Goal: Find specific page/section: Find specific page/section

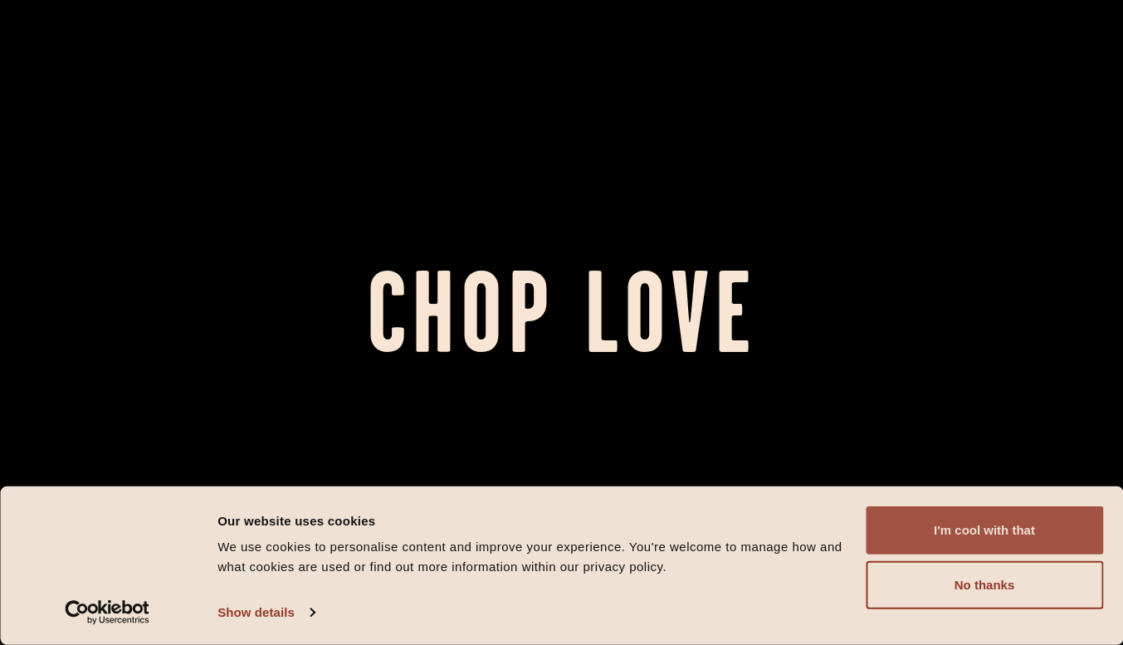
click at [936, 537] on button "I'm cool with that" at bounding box center [983, 530] width 237 height 48
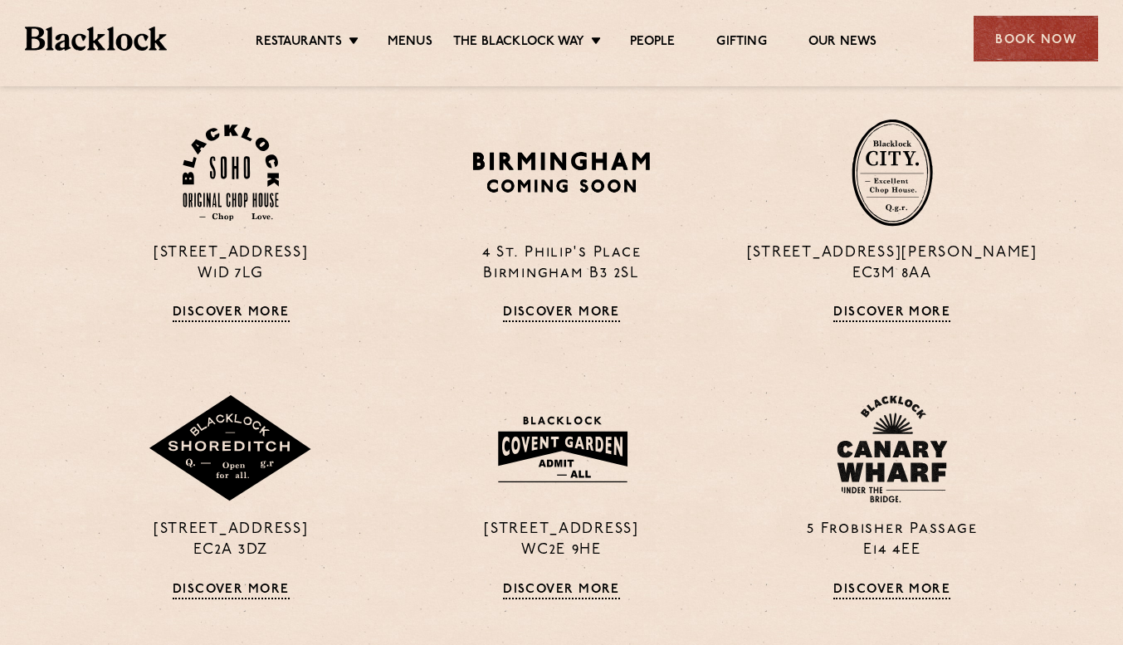
scroll to position [1188, 0]
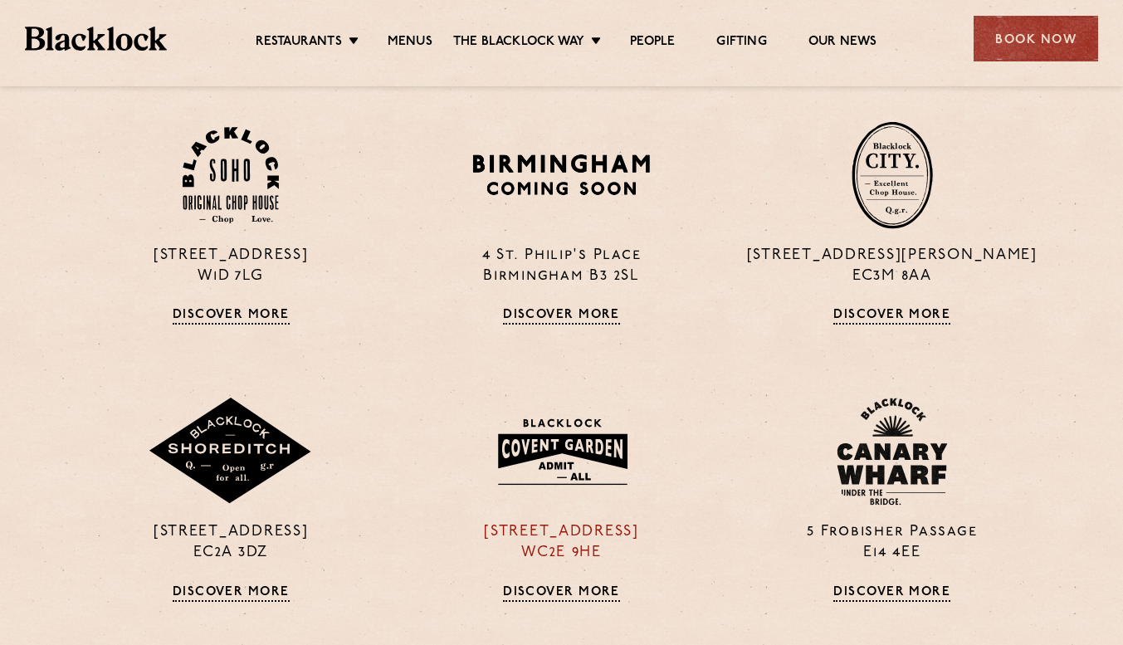
click at [605, 464] on img at bounding box center [561, 451] width 160 height 86
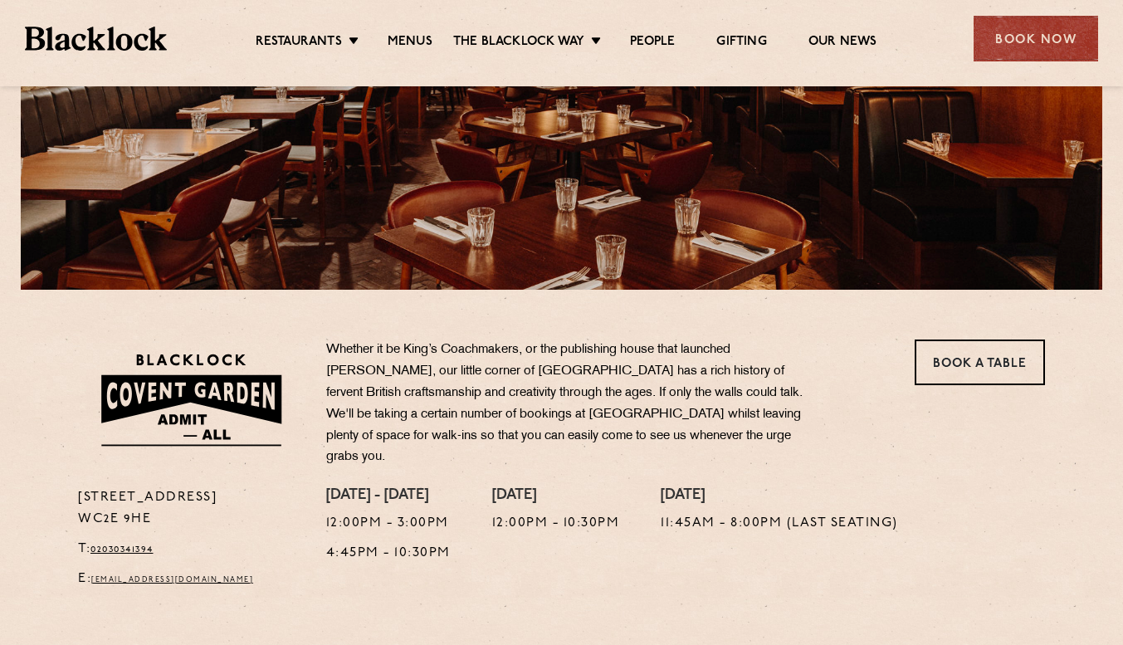
scroll to position [270, 0]
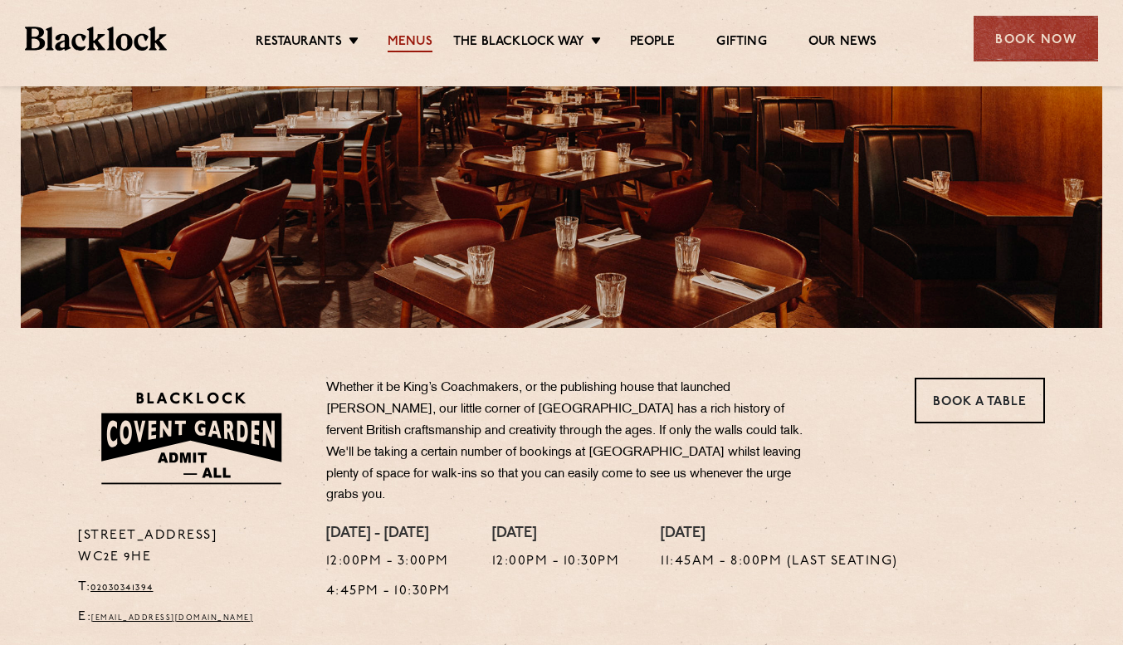
click at [400, 43] on link "Menus" at bounding box center [409, 43] width 45 height 18
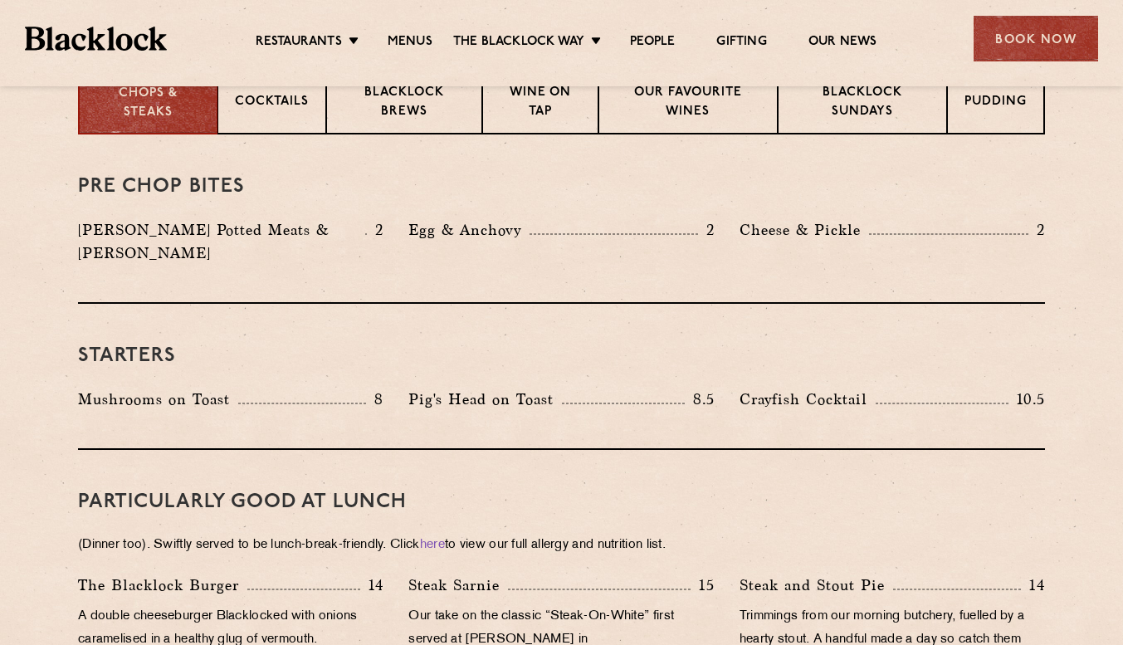
scroll to position [686, 0]
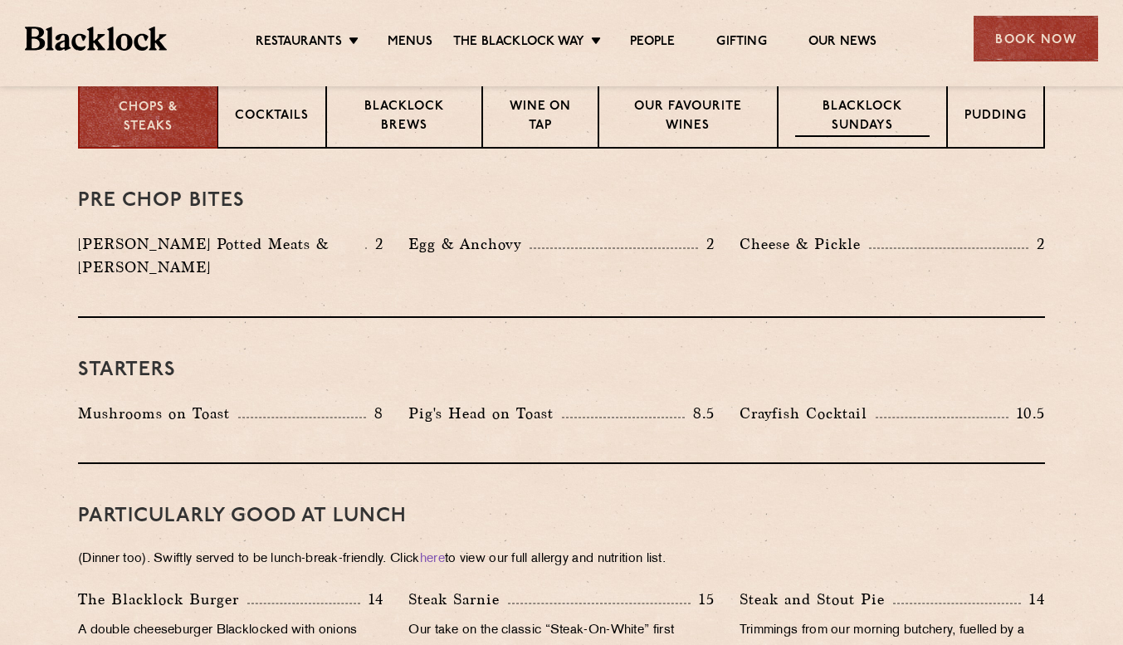
click at [852, 114] on p "Blacklock Sundays" at bounding box center [862, 117] width 134 height 39
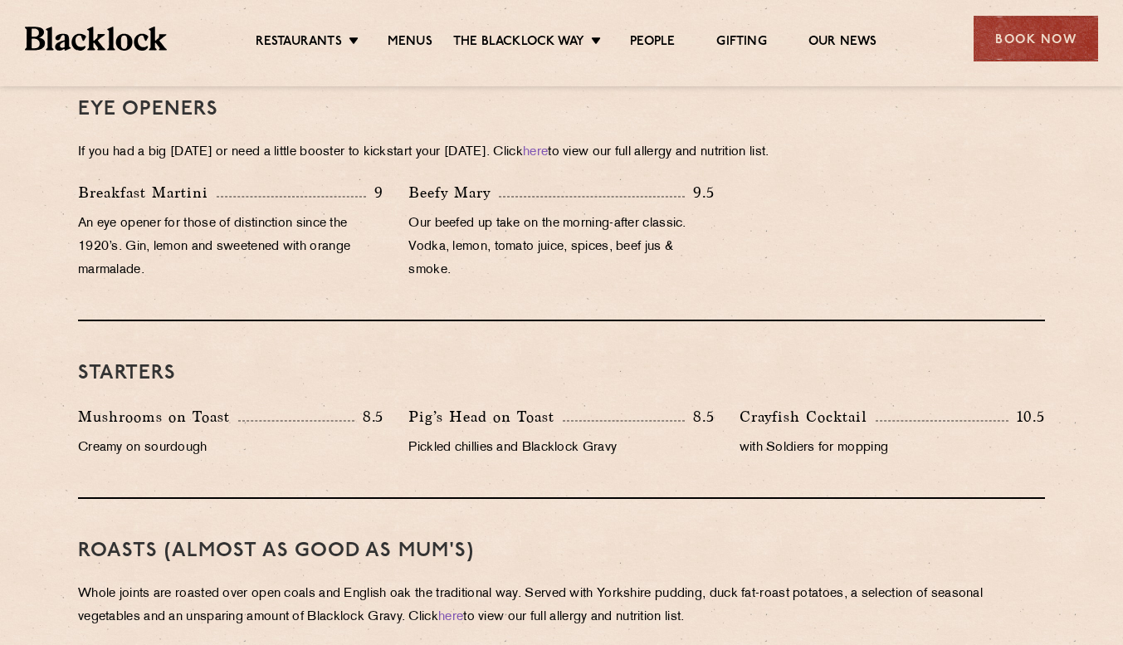
scroll to position [0, 0]
